Goal: Go to known website: Access a specific website the user already knows

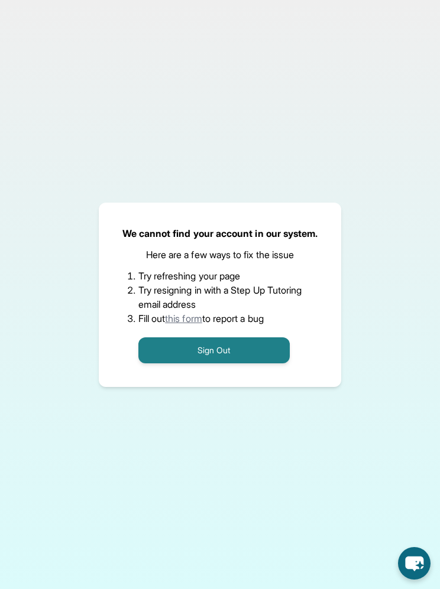
click at [263, 363] on button "Sign Out" at bounding box center [213, 350] width 151 height 26
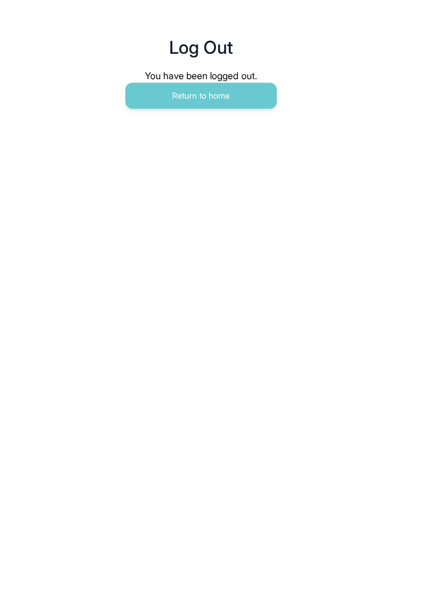
click at [252, 97] on button "Return to home" at bounding box center [200, 96] width 151 height 26
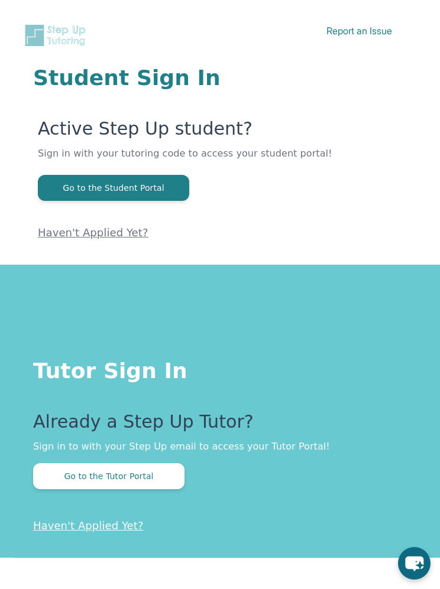
click at [146, 481] on button "Go to the Tutor Portal" at bounding box center [108, 476] width 151 height 26
